Goal: Check status: Check status

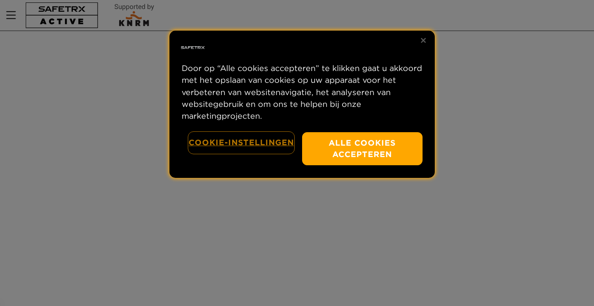
click at [266, 143] on button "Cookie-instellingen" at bounding box center [241, 142] width 105 height 21
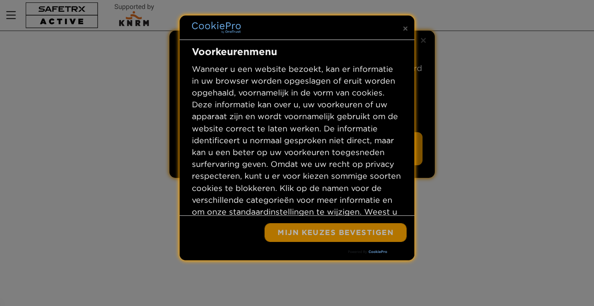
click at [361, 236] on button "Mijn keuzes bevestigen" at bounding box center [335, 233] width 141 height 18
